Goal: Navigation & Orientation: Find specific page/section

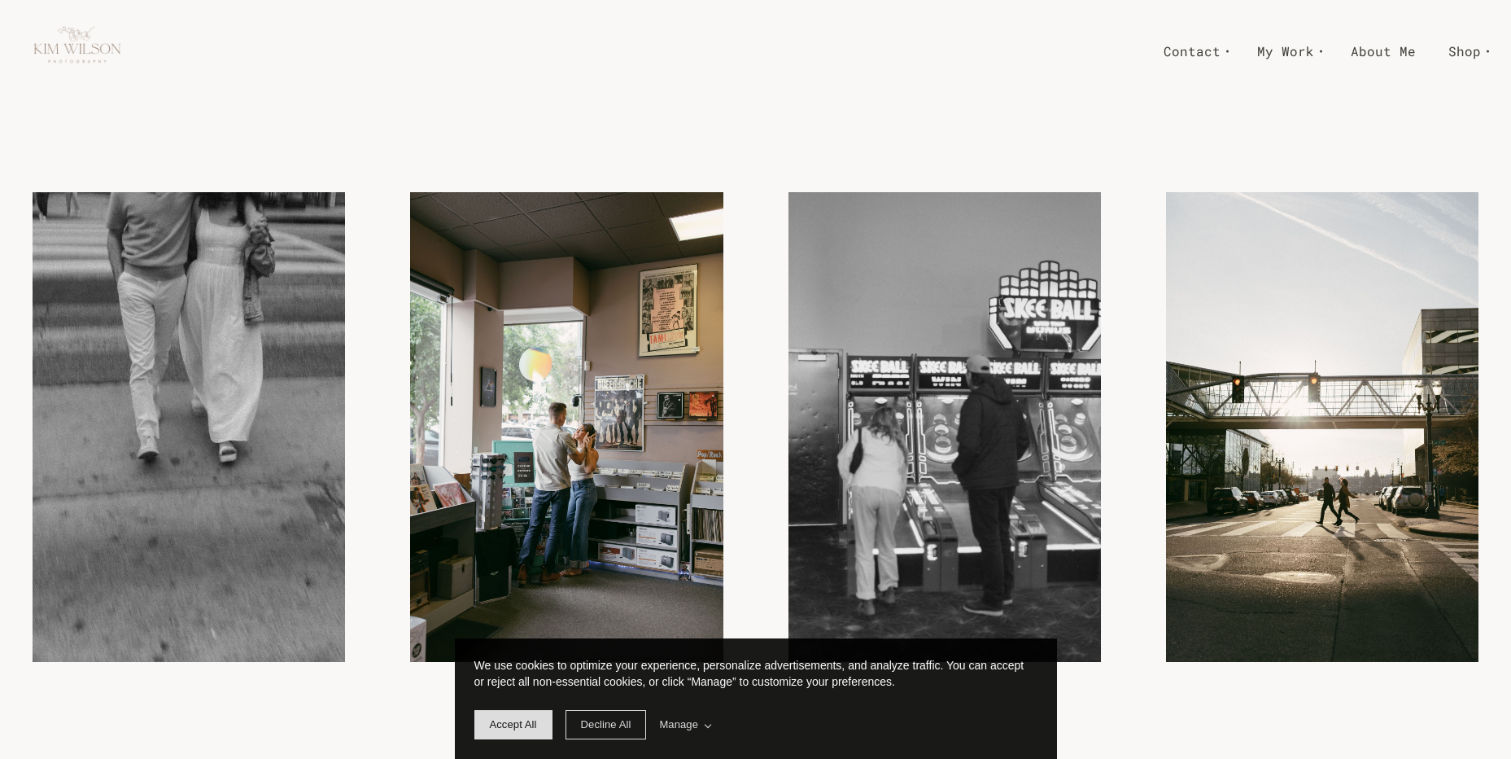
click at [1399, 51] on link "About Me" at bounding box center [1384, 51] width 98 height 28
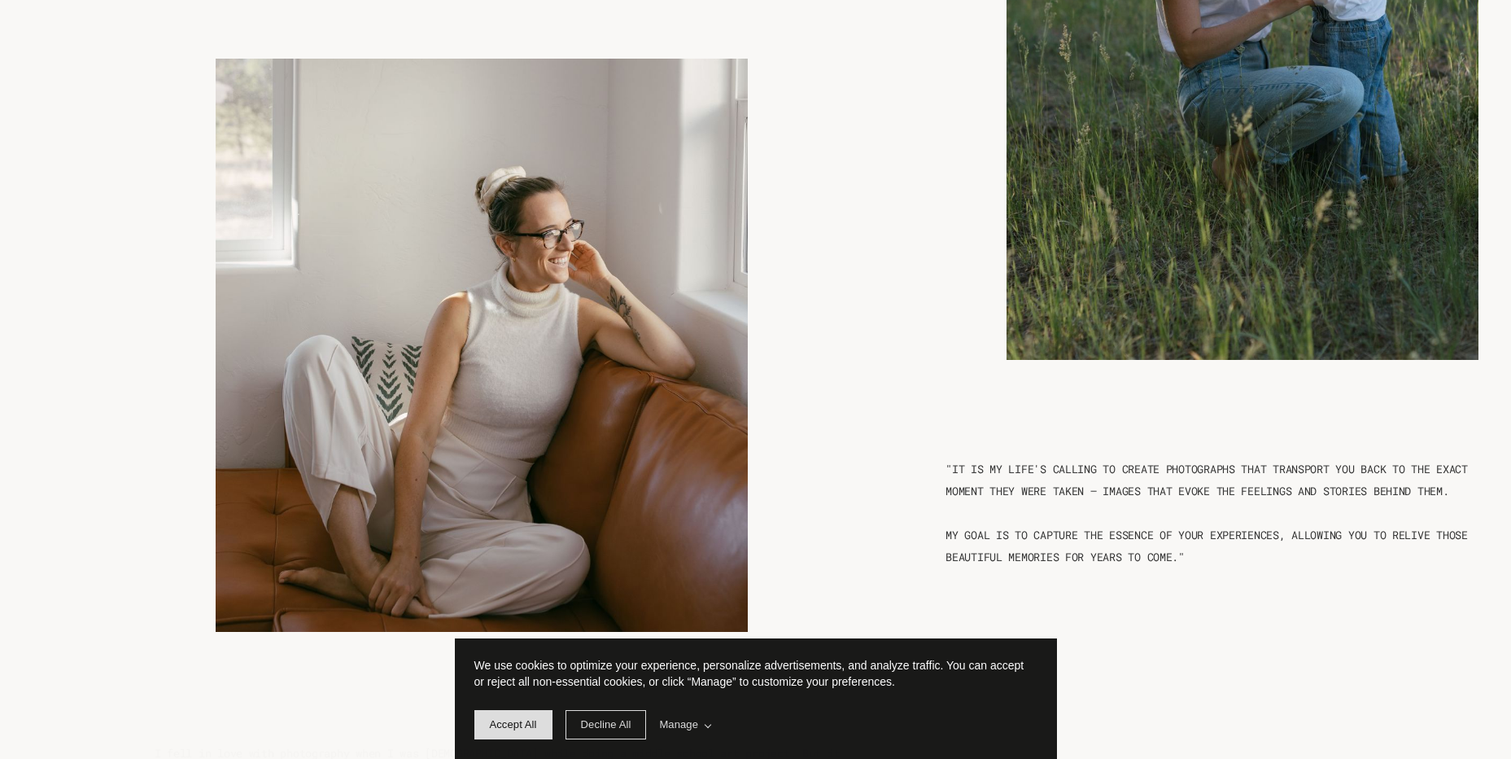
scroll to position [1359, 0]
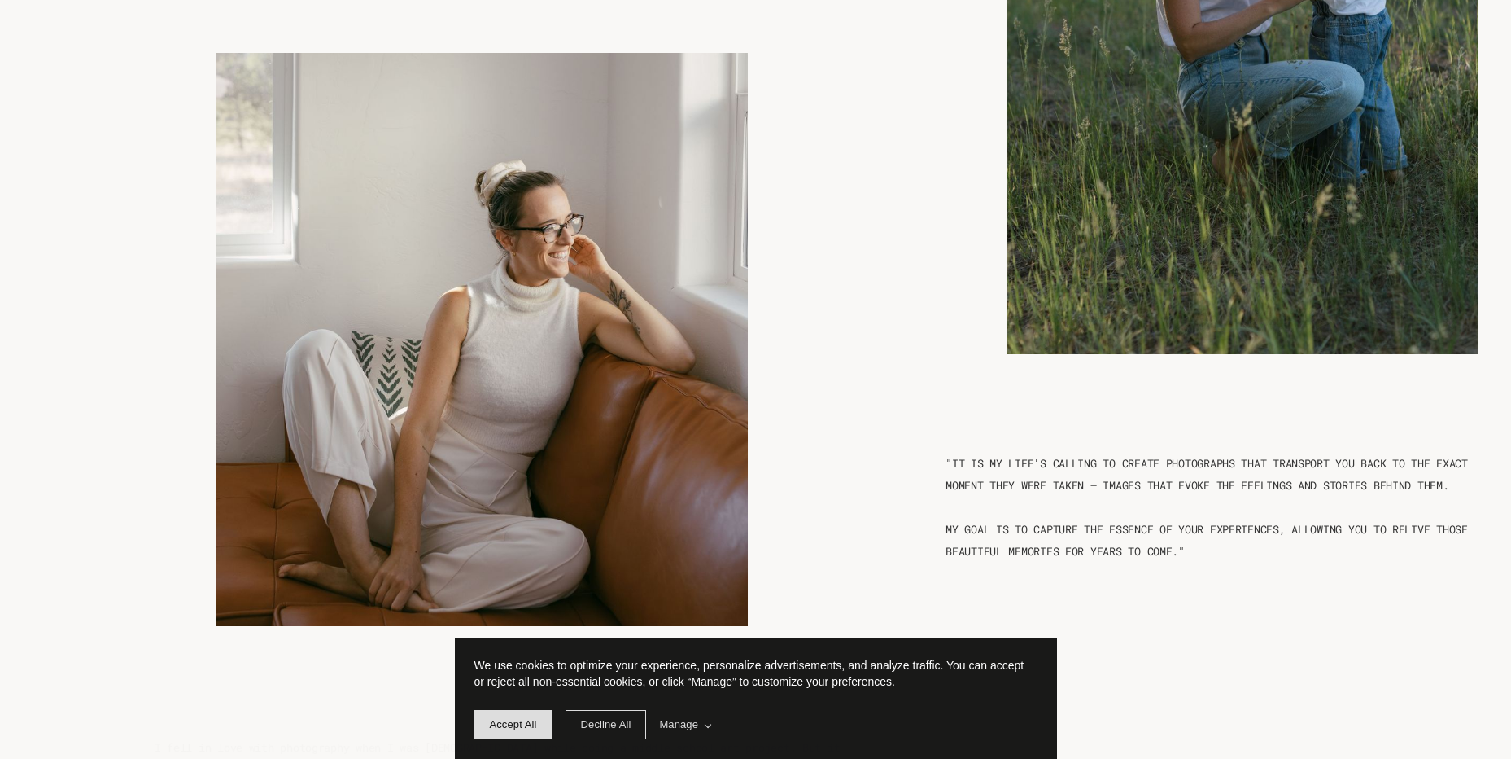
drag, startPoint x: 1502, startPoint y: 221, endPoint x: 1501, endPoint y: 238, distance: 16.3
drag, startPoint x: 1501, startPoint y: 238, endPoint x: 1500, endPoint y: 246, distance: 8.2
